Goal: Navigation & Orientation: Find specific page/section

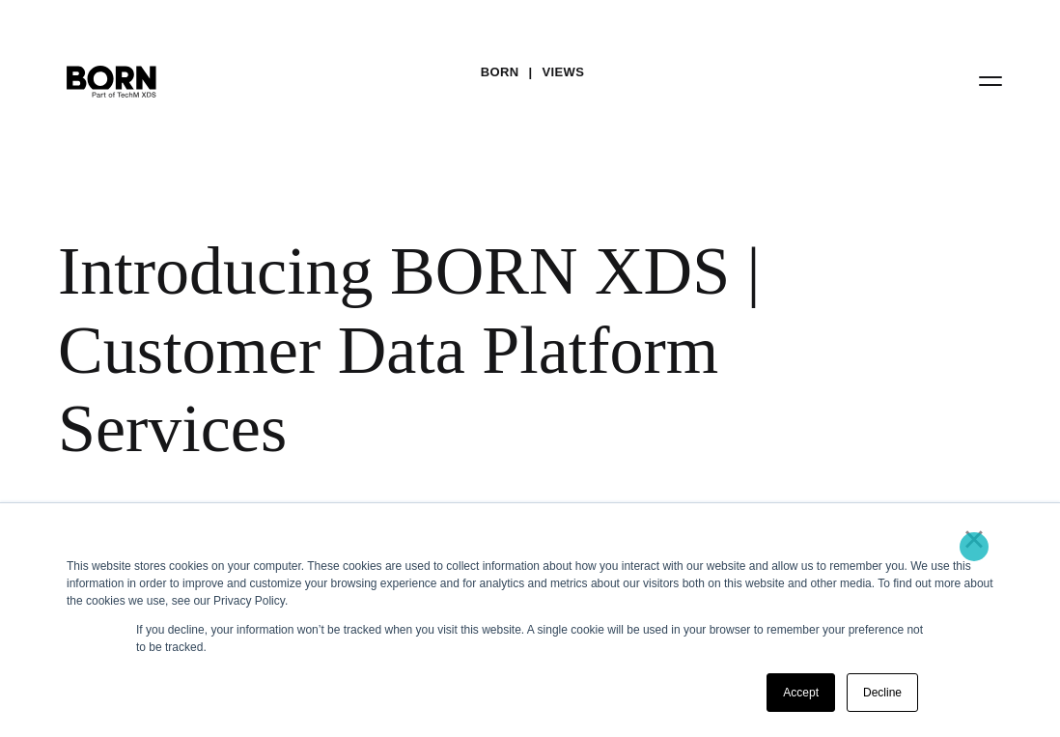
click at [974, 546] on link "×" at bounding box center [973, 538] width 23 height 17
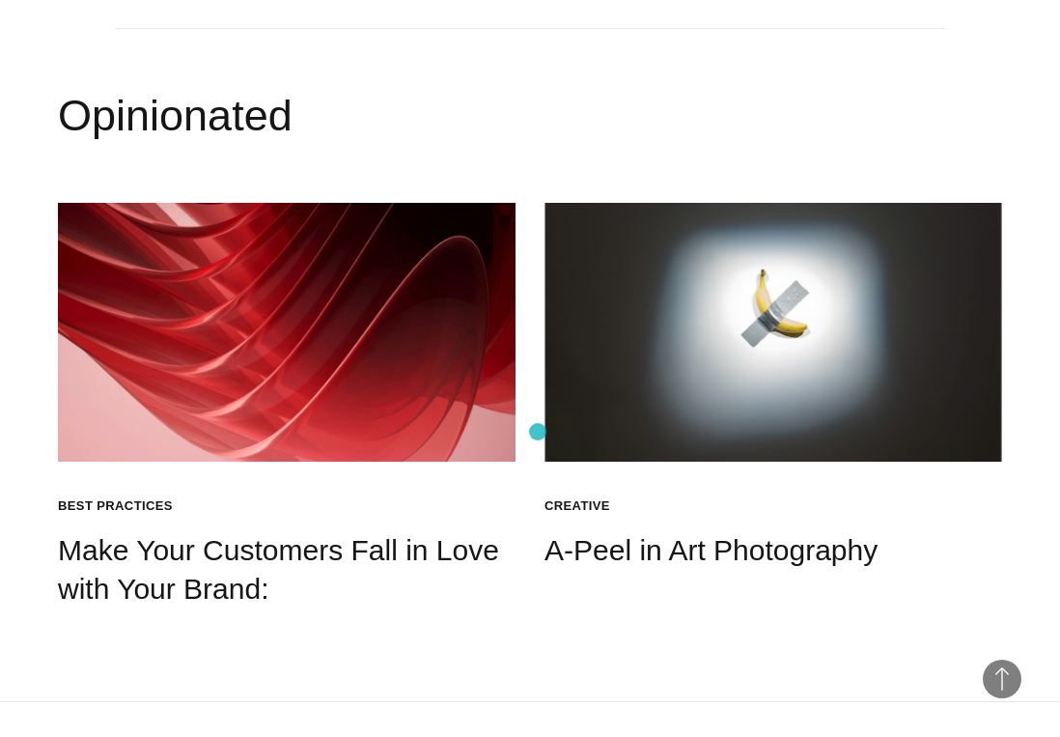
scroll to position [3147, 0]
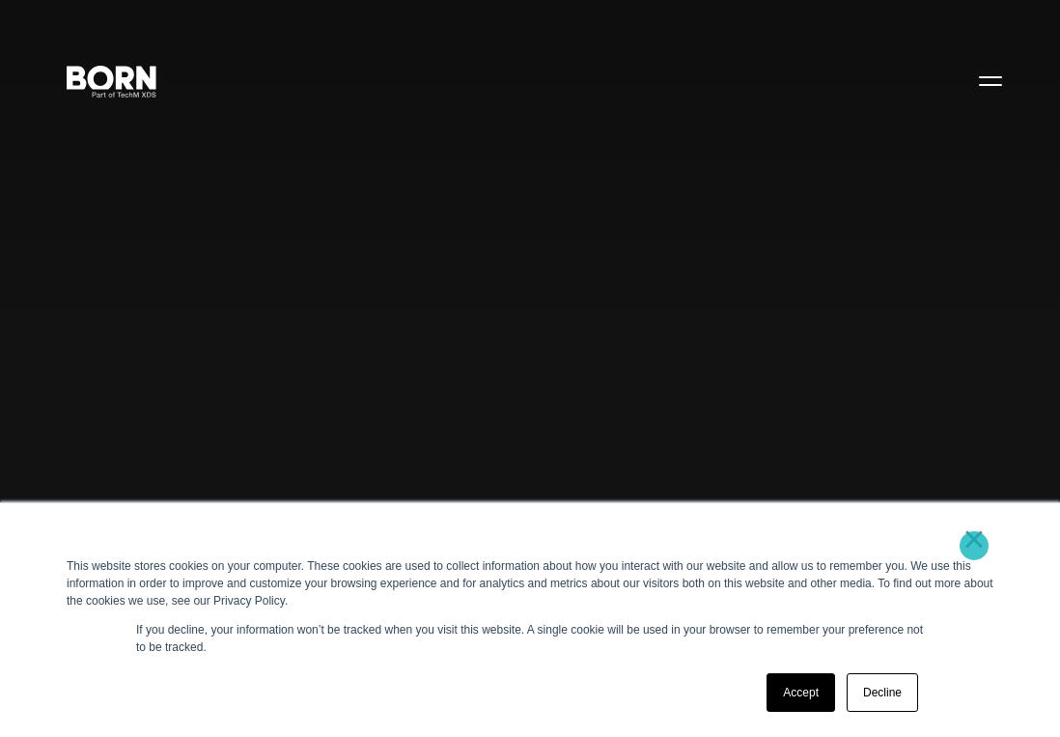
click at [974, 545] on link "×" at bounding box center [973, 538] width 23 height 17
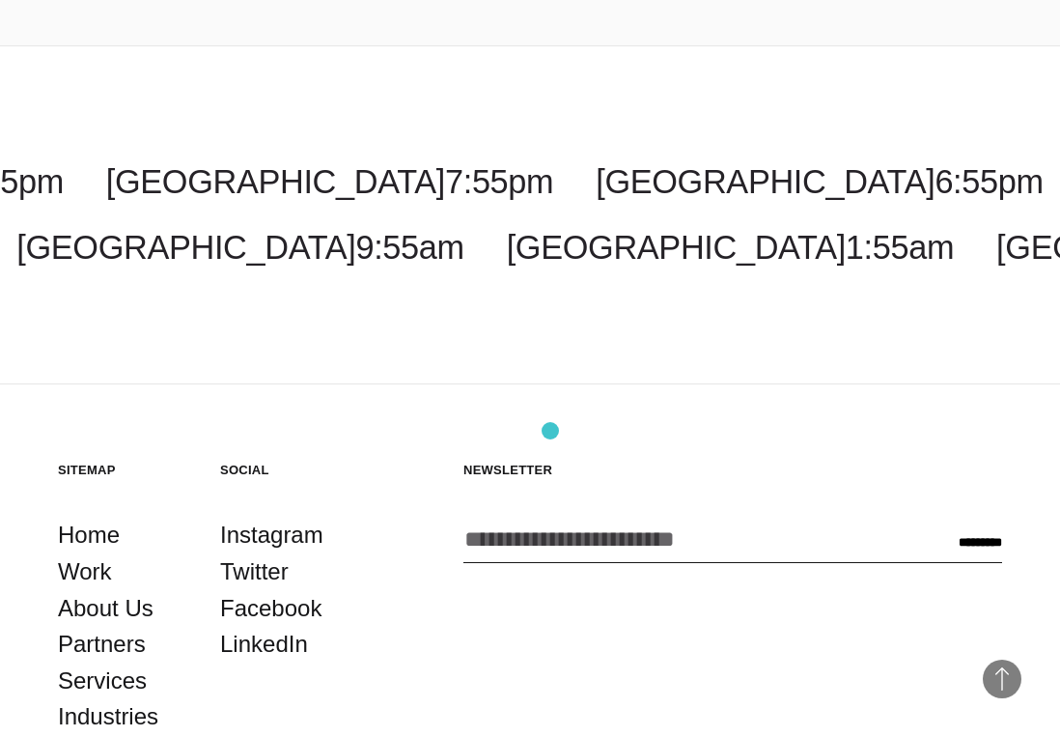
scroll to position [5140, 0]
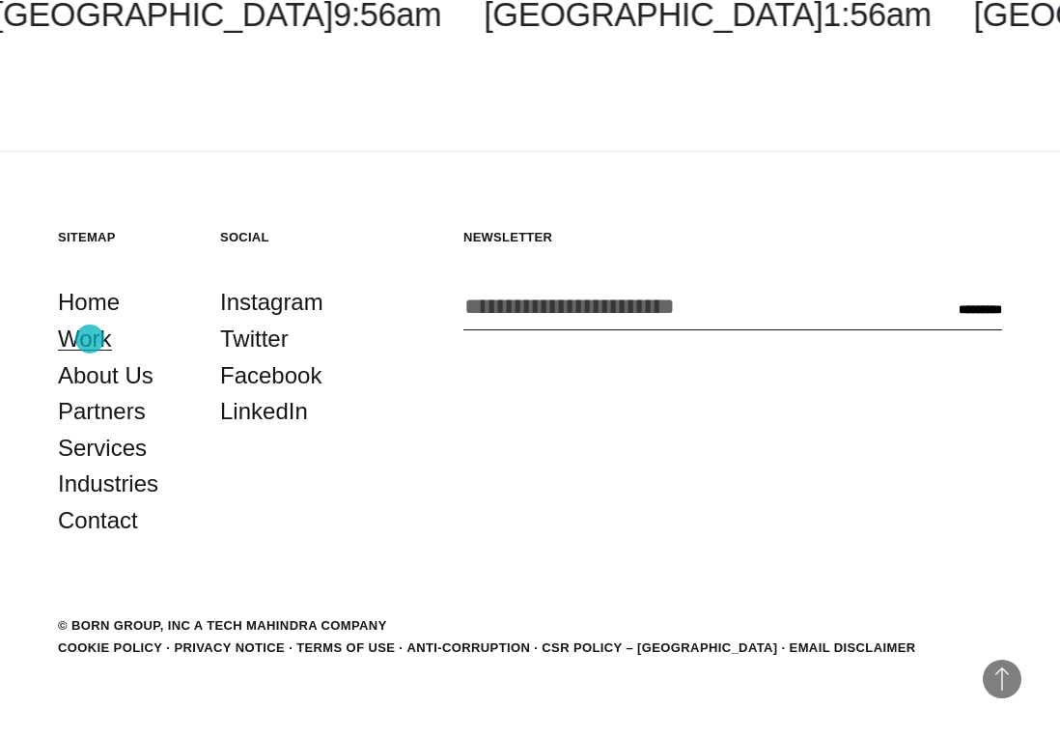
click at [90, 339] on link "Work" at bounding box center [85, 339] width 54 height 37
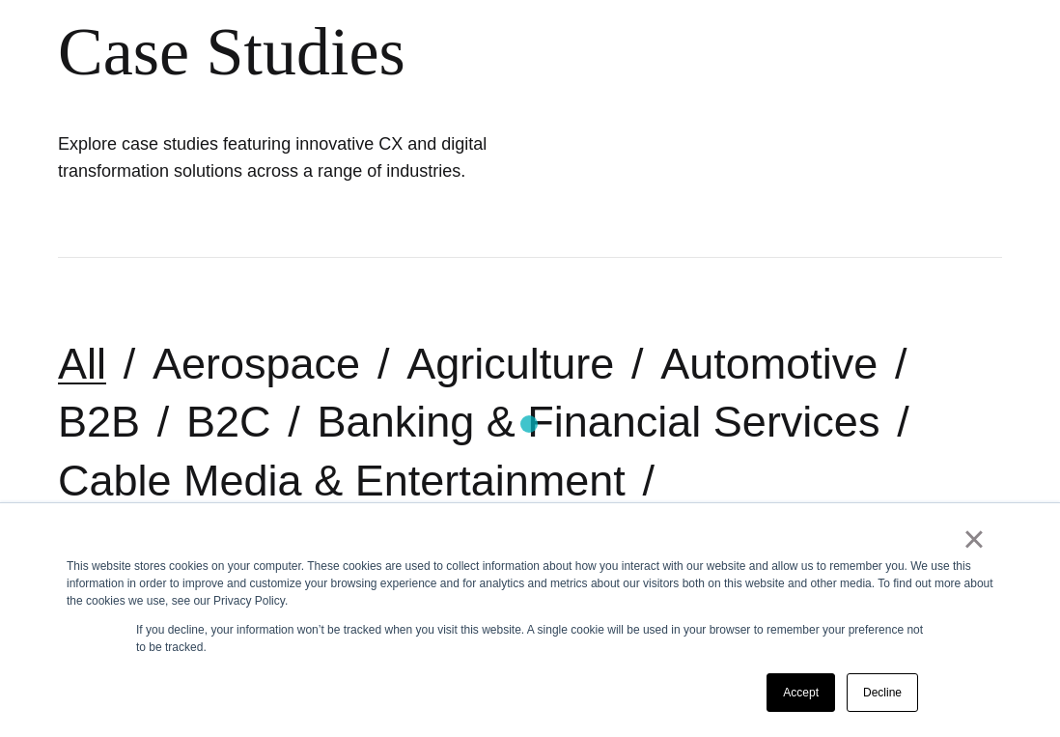
scroll to position [236, 0]
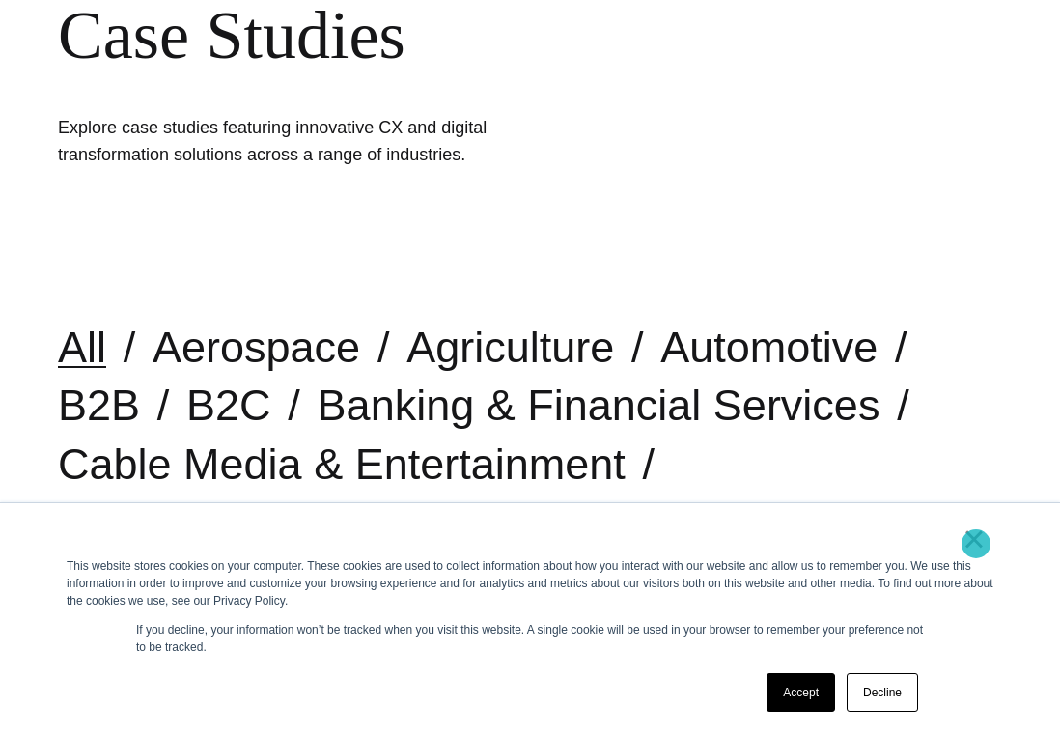
click at [975, 544] on link "×" at bounding box center [973, 538] width 23 height 17
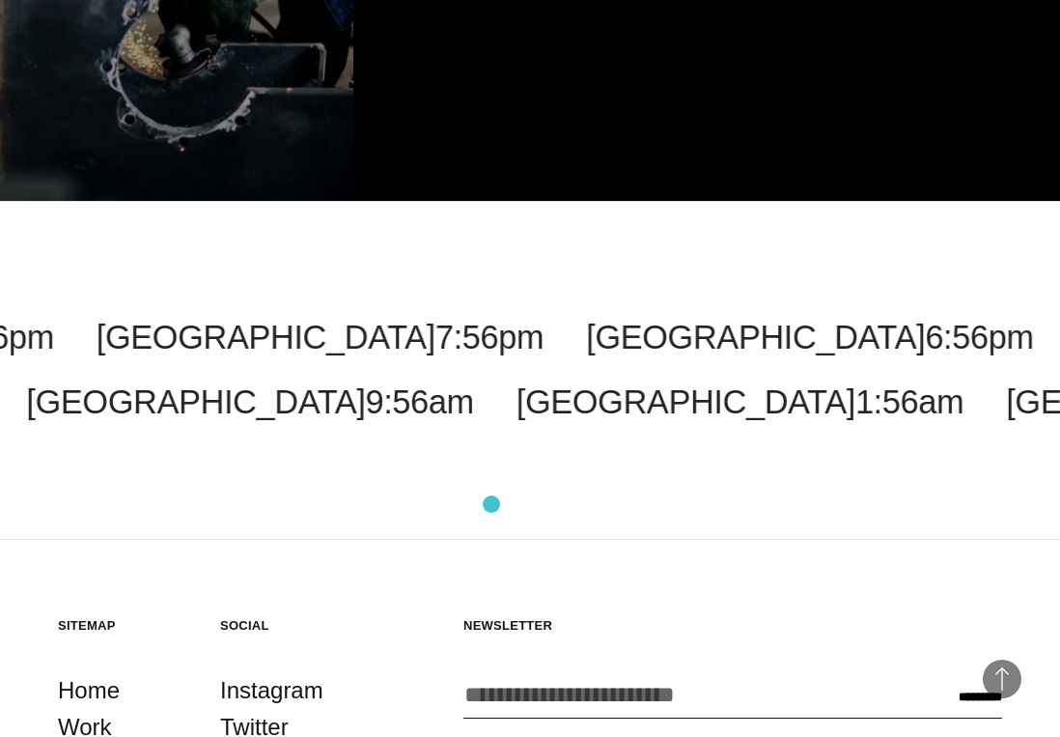
scroll to position [4762, 0]
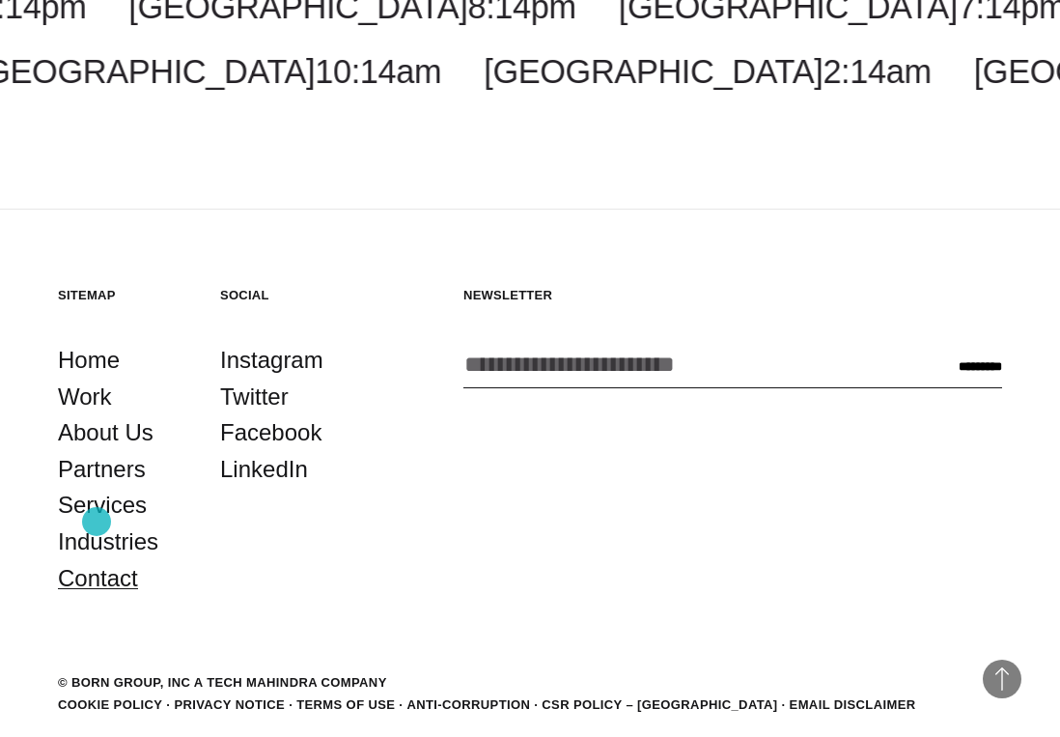
click at [97, 560] on link "Contact" at bounding box center [98, 578] width 80 height 37
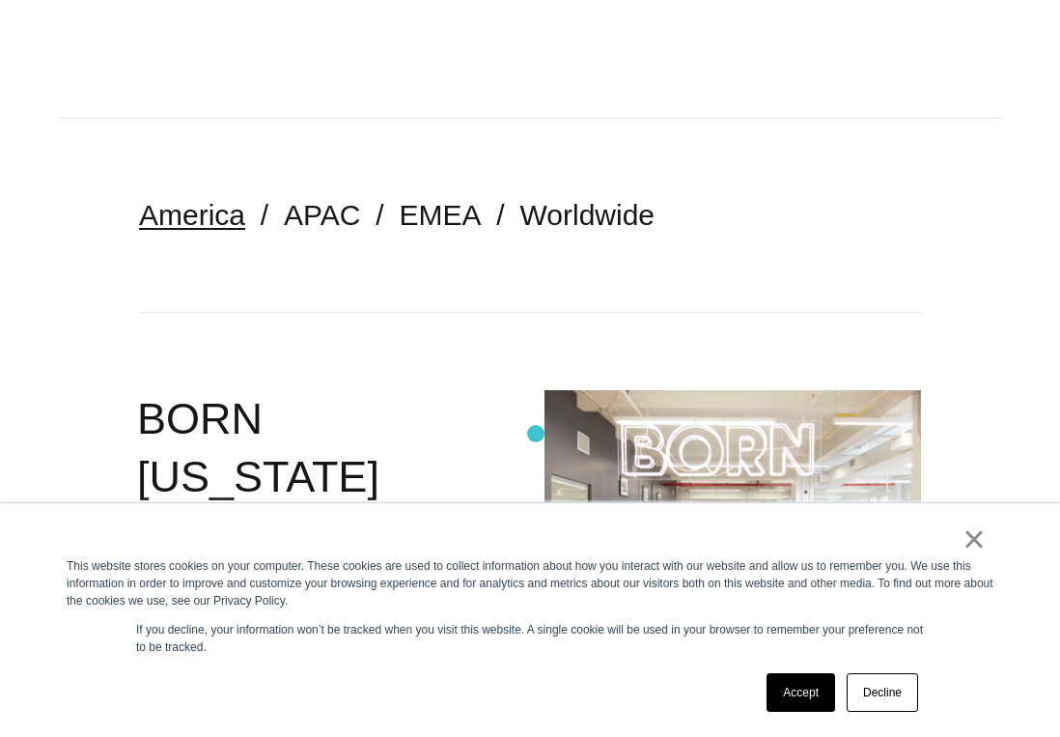
scroll to position [327, 0]
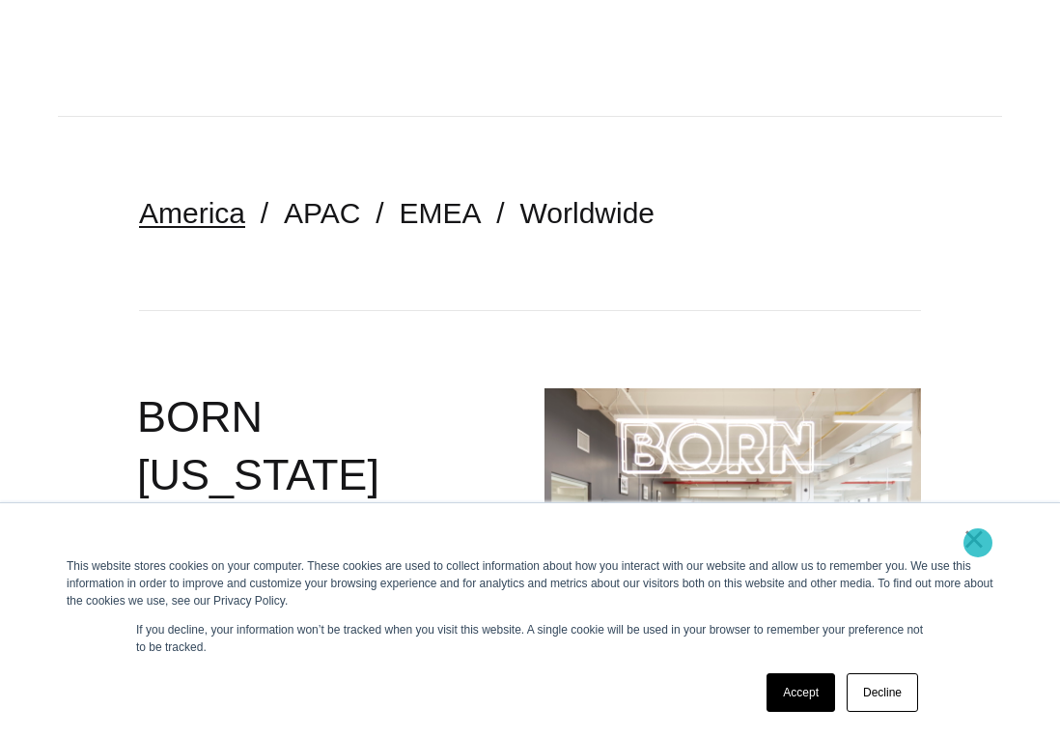
click at [978, 543] on link "×" at bounding box center [973, 538] width 23 height 17
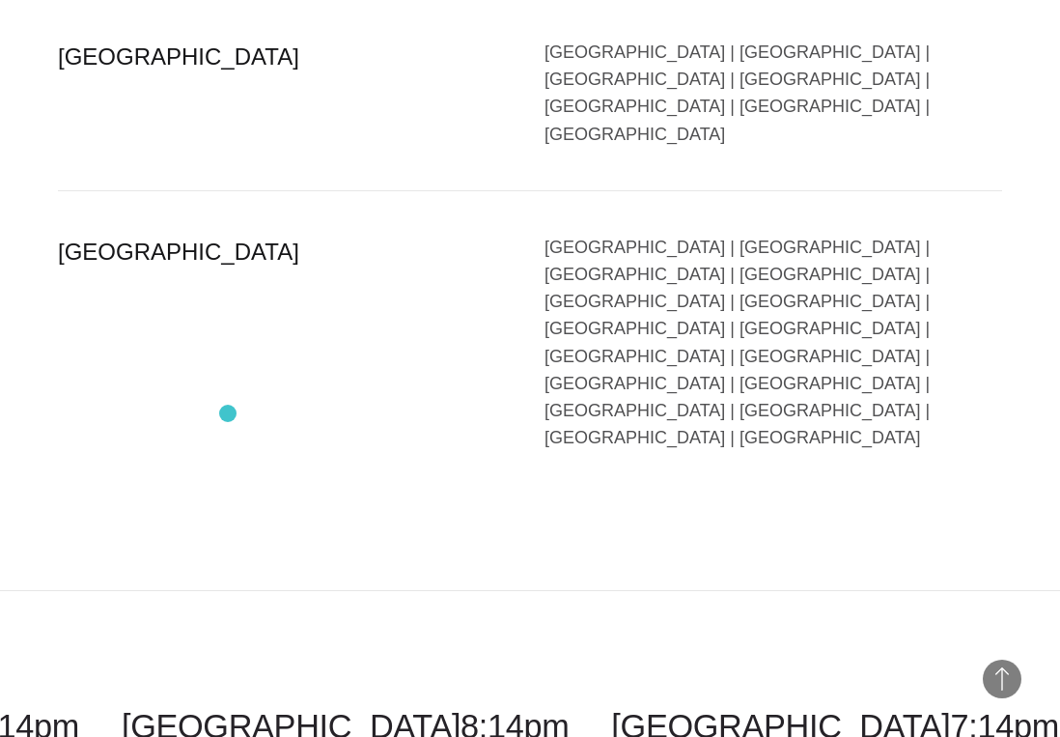
scroll to position [4542, 0]
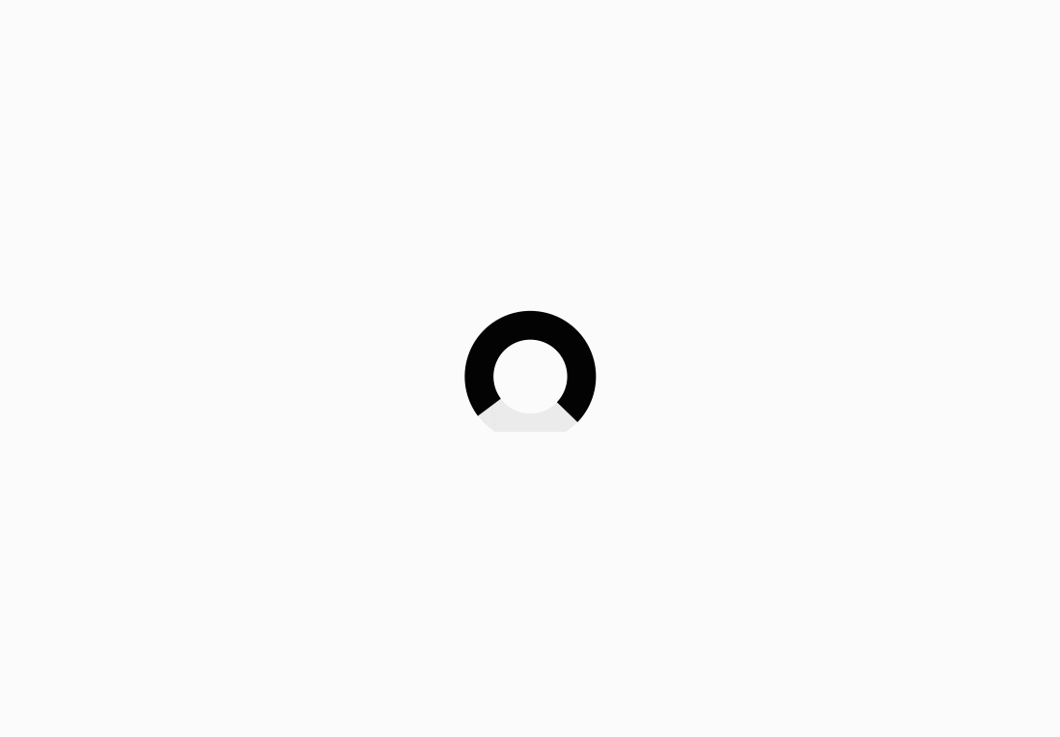
scroll to position [5140, 0]
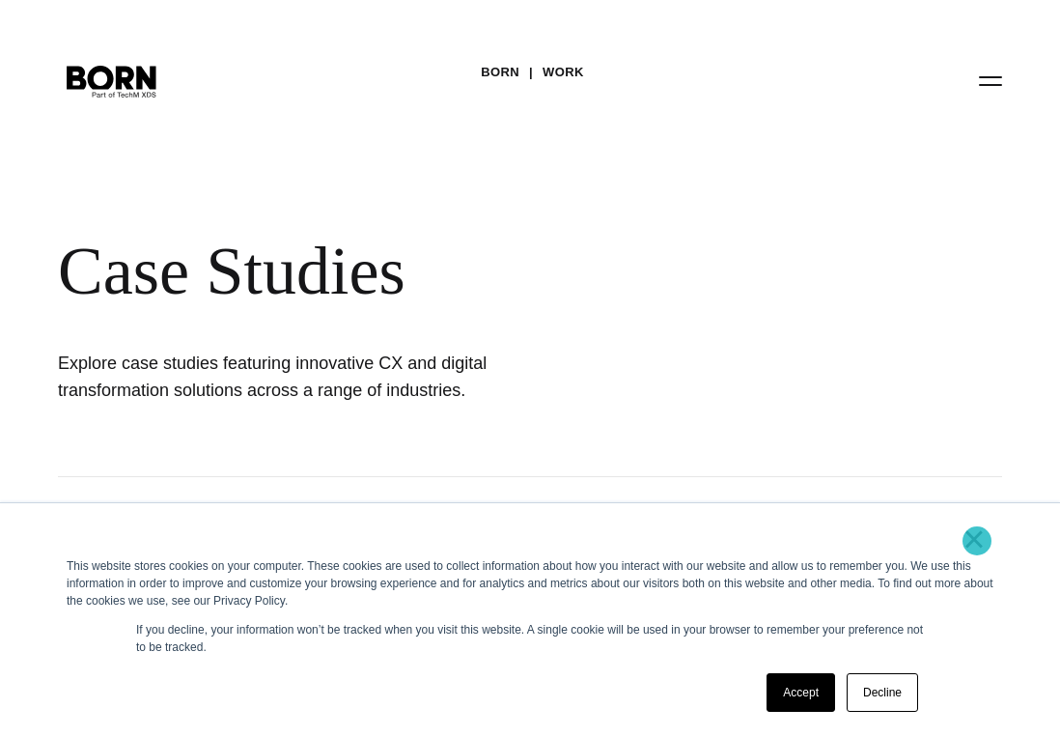
click at [977, 541] on link "×" at bounding box center [973, 538] width 23 height 17
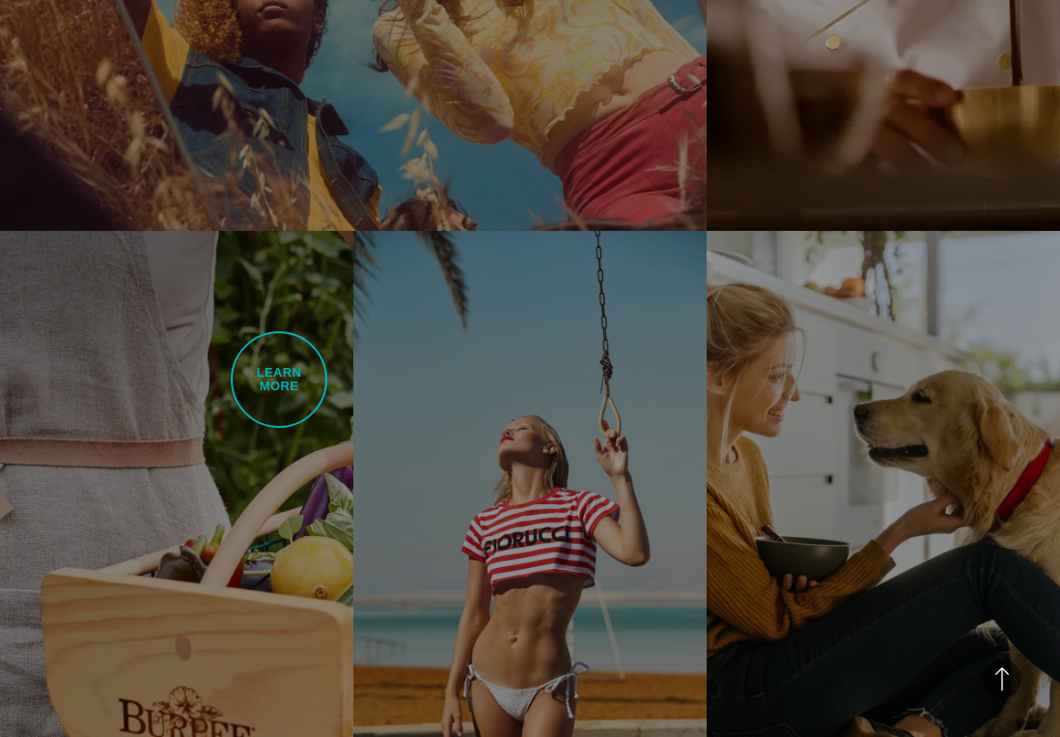
scroll to position [2773, 0]
